Goal: Navigation & Orientation: Find specific page/section

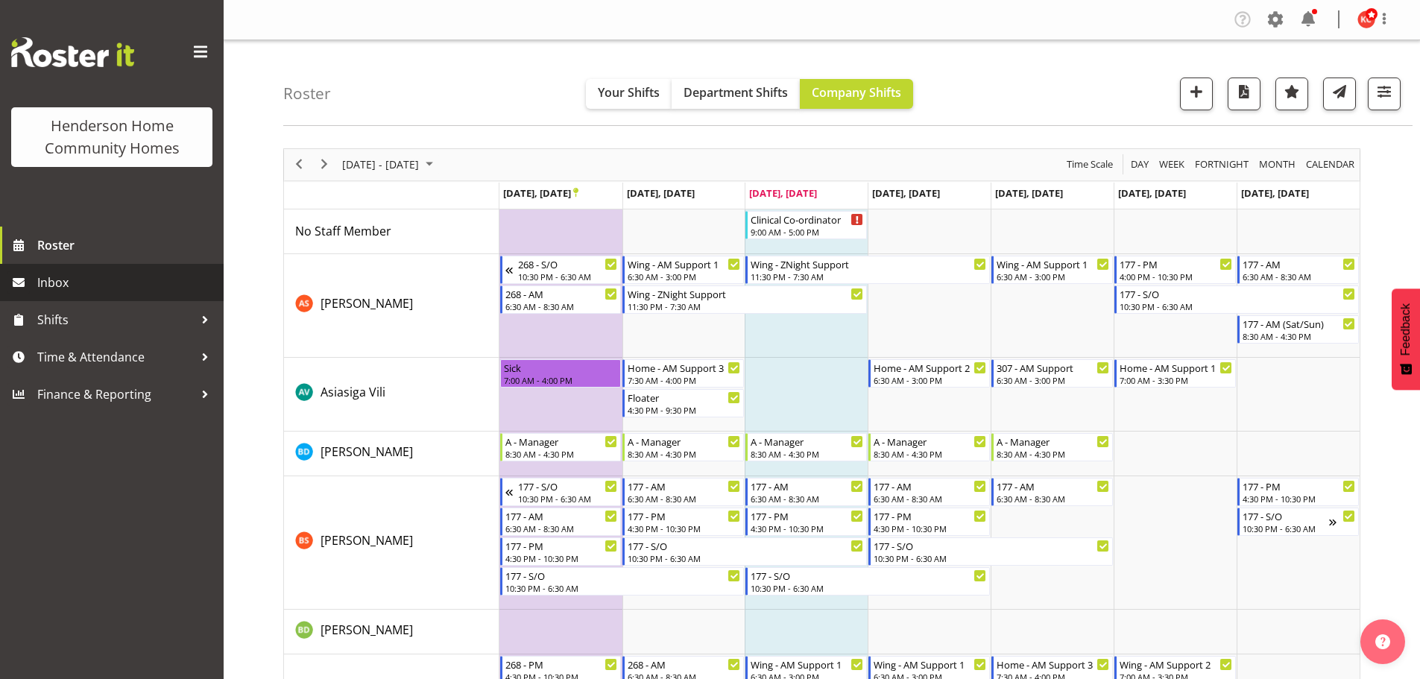
click at [55, 274] on span "Inbox" at bounding box center [126, 282] width 179 height 22
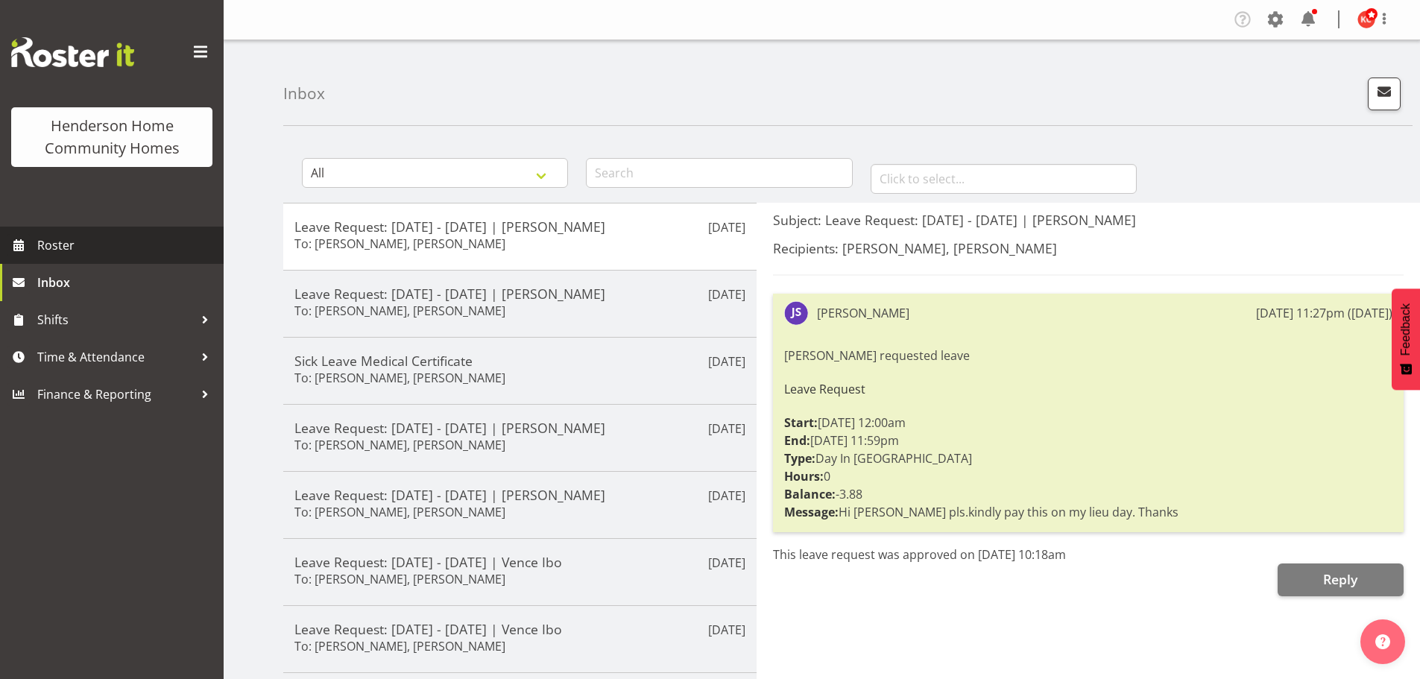
click at [101, 254] on span "Roster" at bounding box center [126, 245] width 179 height 22
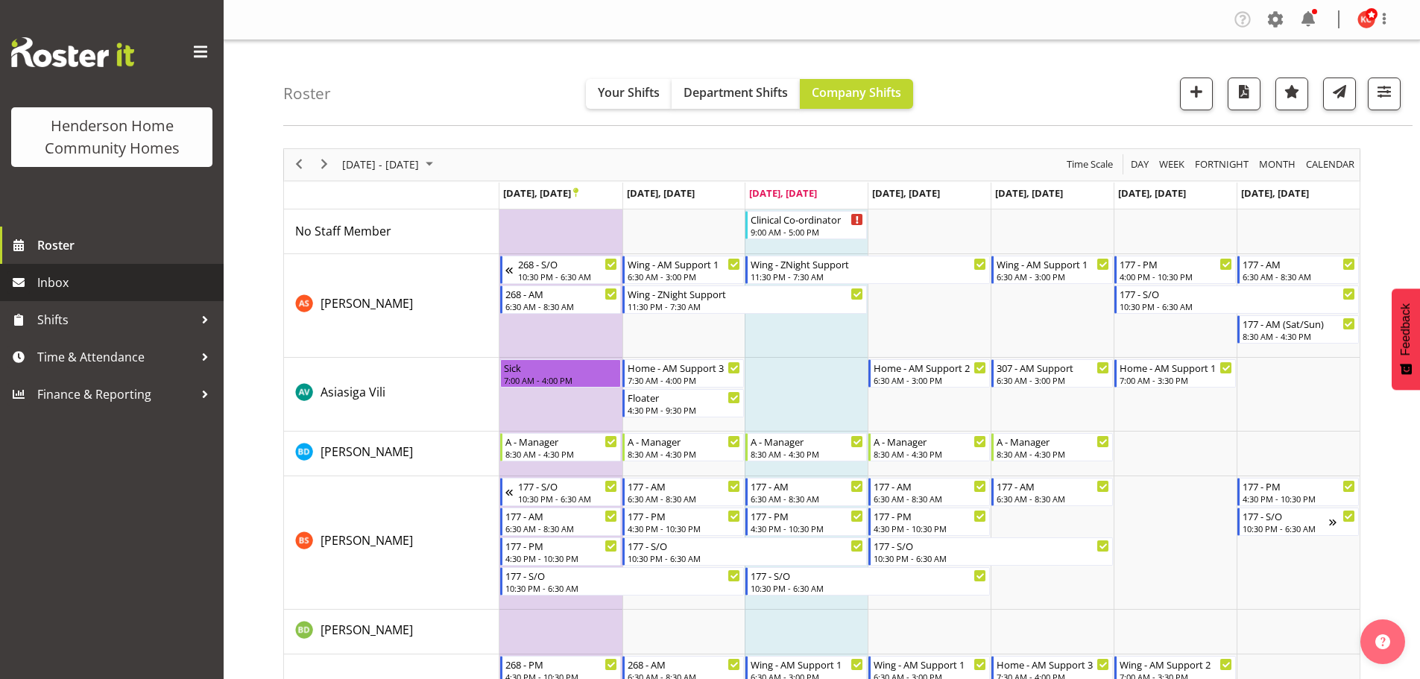
click at [57, 285] on span "Inbox" at bounding box center [126, 282] width 179 height 22
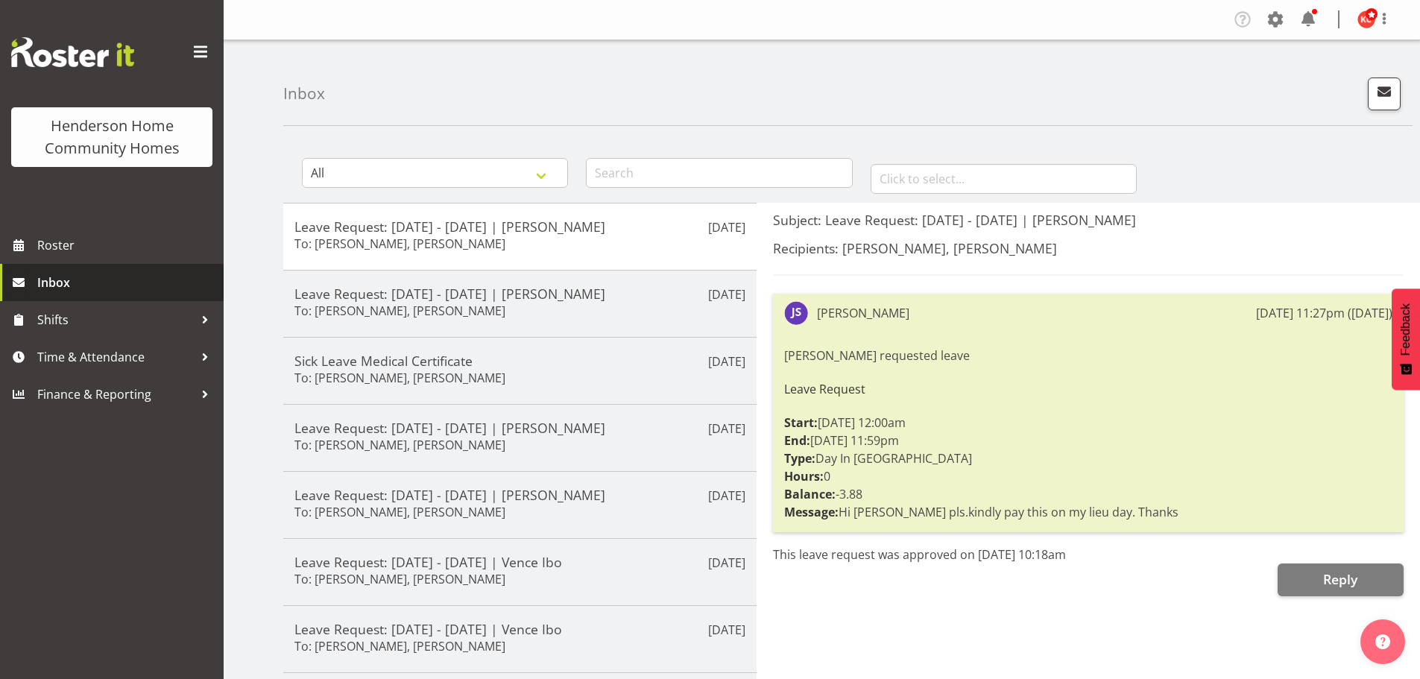
click at [83, 281] on span "Inbox" at bounding box center [126, 282] width 179 height 22
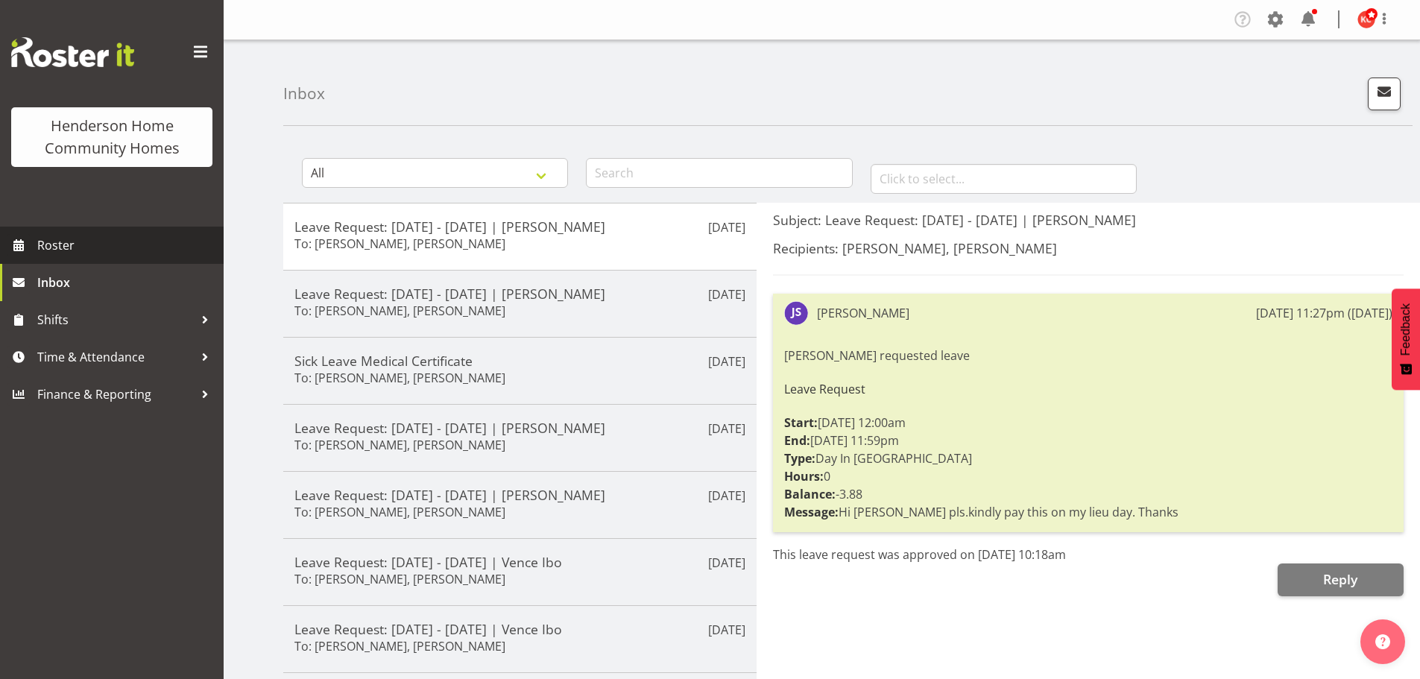
click at [98, 248] on span "Roster" at bounding box center [126, 245] width 179 height 22
